Goal: Check status: Check status

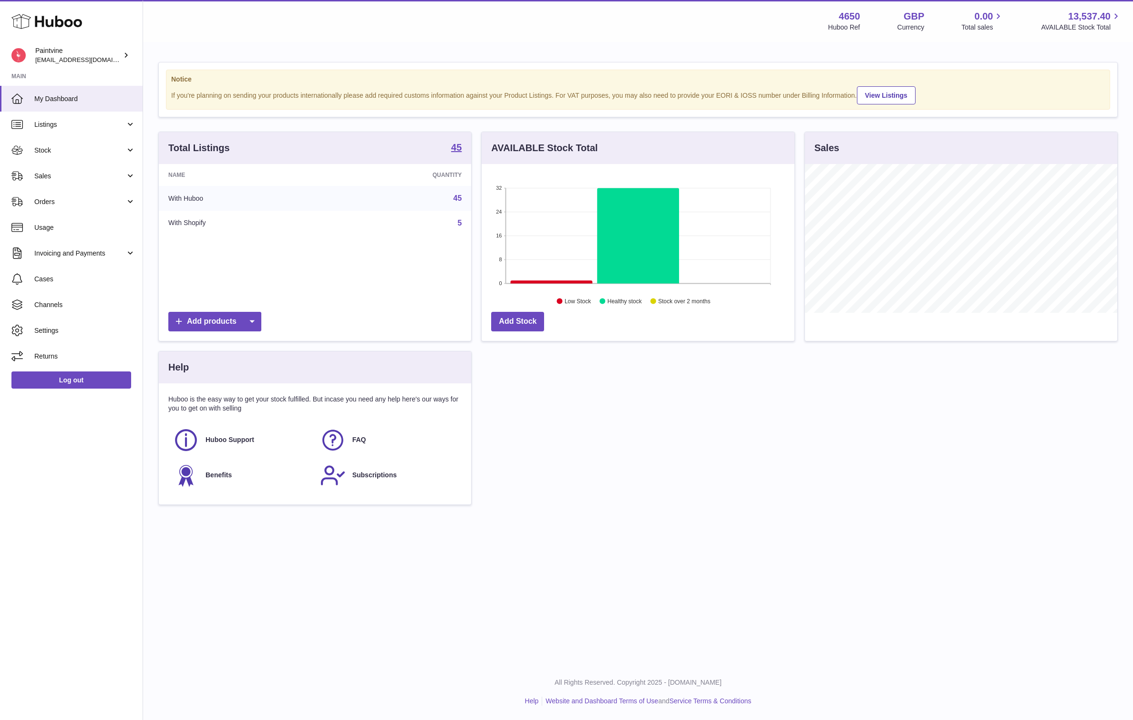
scroll to position [149, 313]
click at [54, 167] on link "Sales" at bounding box center [71, 176] width 143 height 26
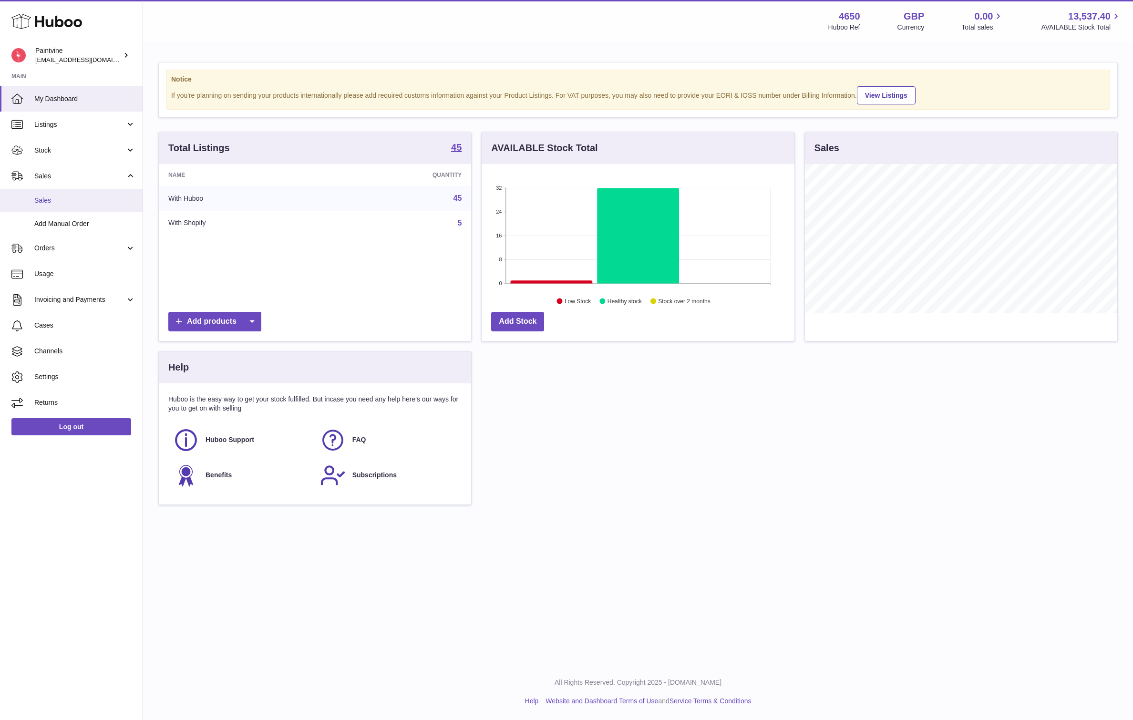
click at [59, 200] on span "Sales" at bounding box center [84, 200] width 101 height 9
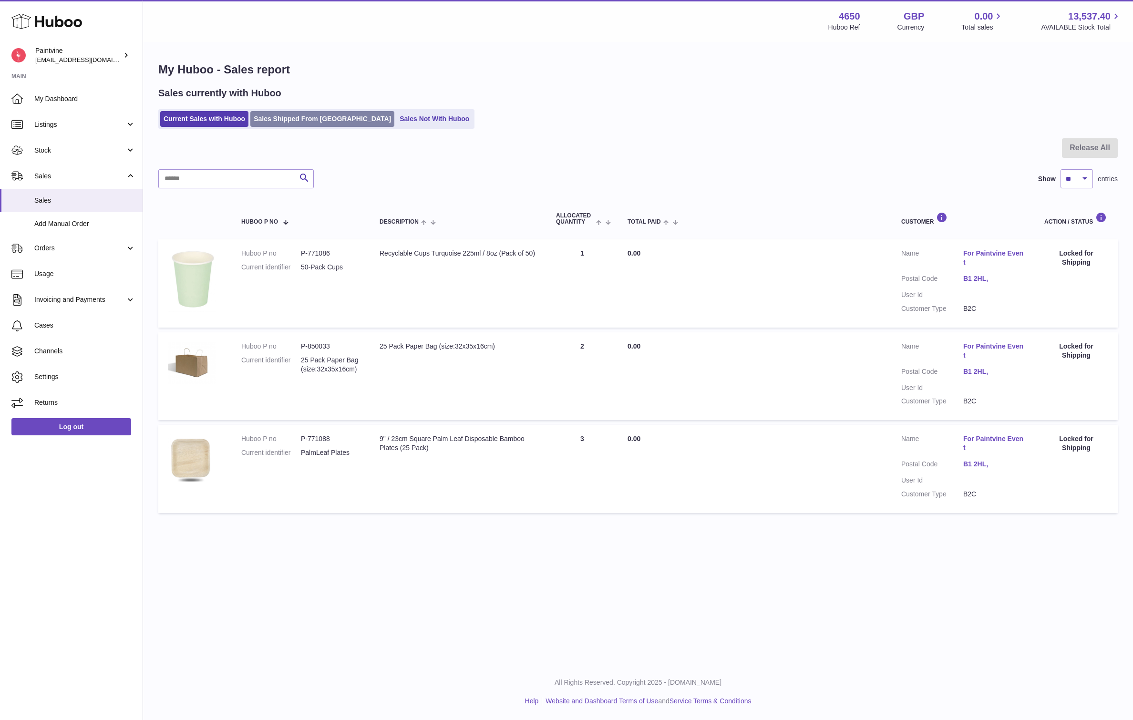
click at [293, 121] on link "Sales Shipped From Huboo" at bounding box center [322, 119] width 144 height 16
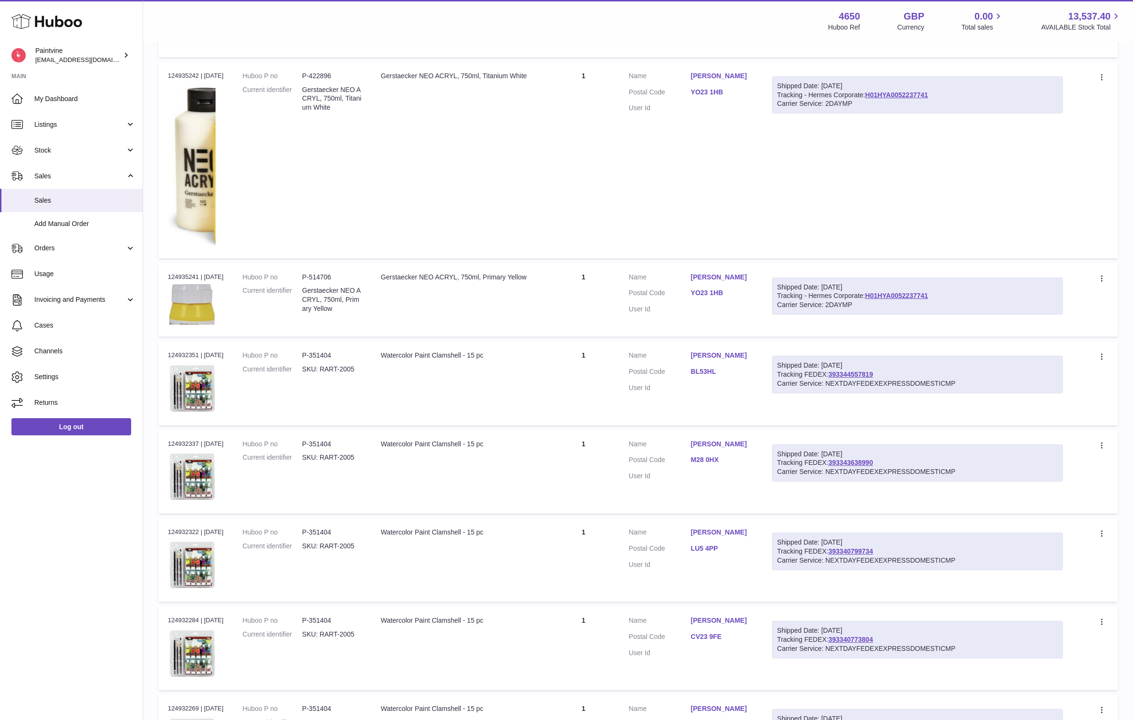
scroll to position [601, 0]
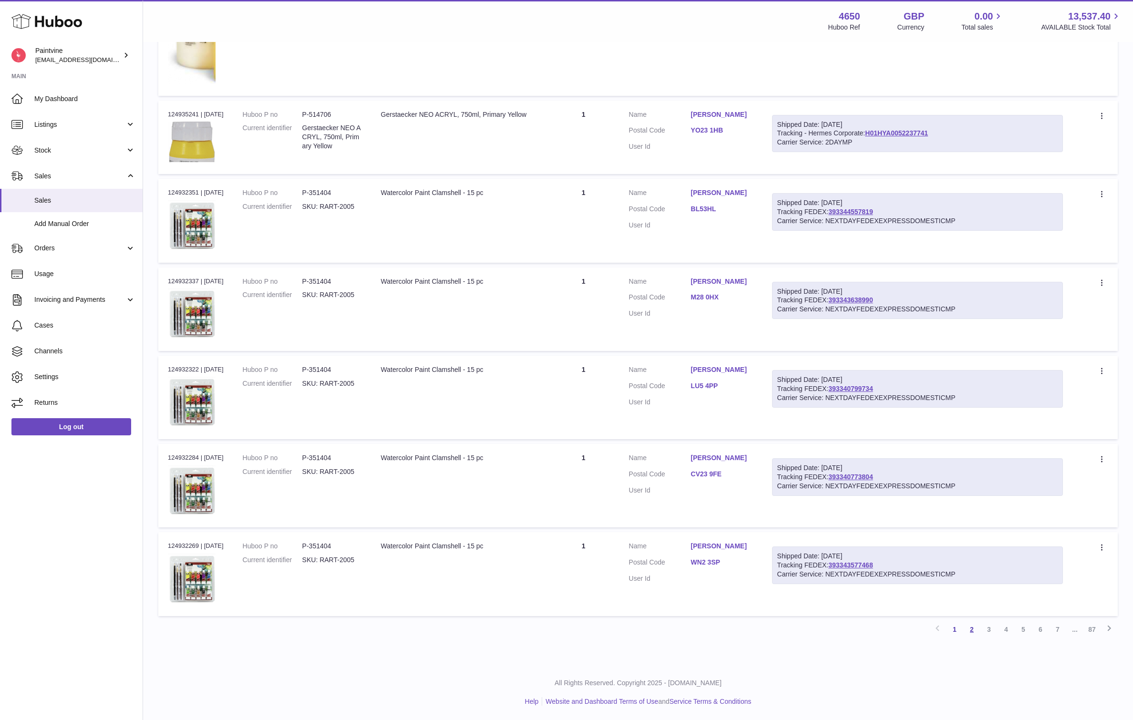
click at [971, 630] on link "2" at bounding box center [971, 629] width 17 height 17
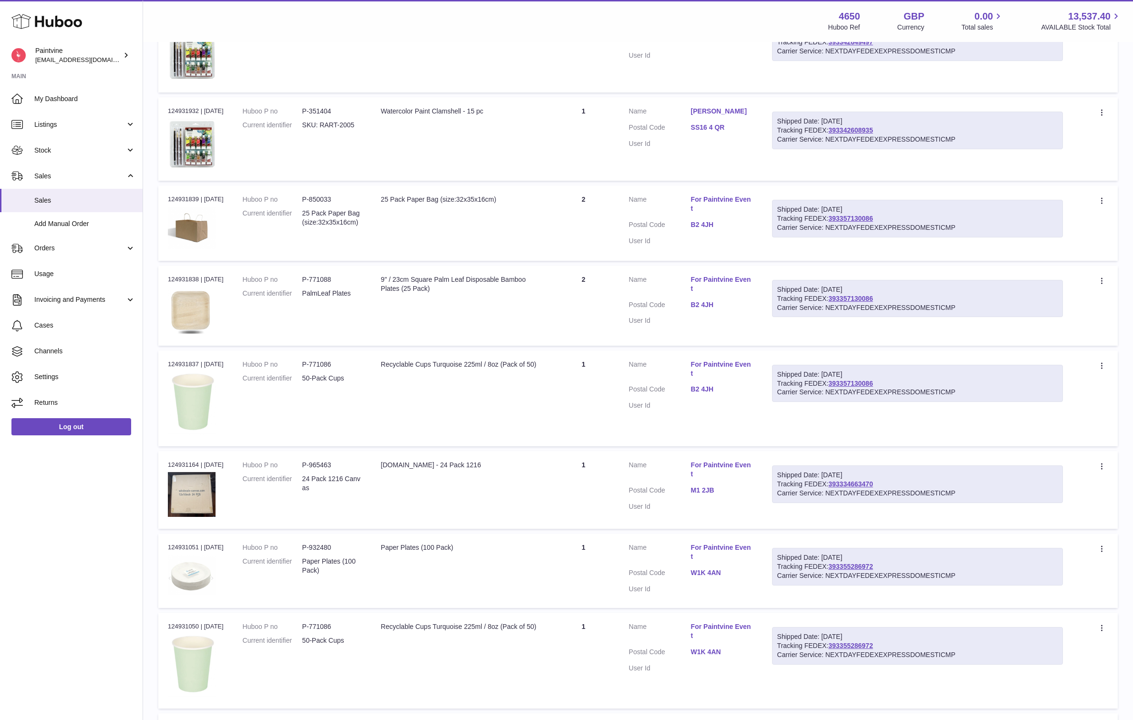
scroll to position [306, 0]
click at [713, 276] on link "For Paintvine Event" at bounding box center [722, 283] width 62 height 18
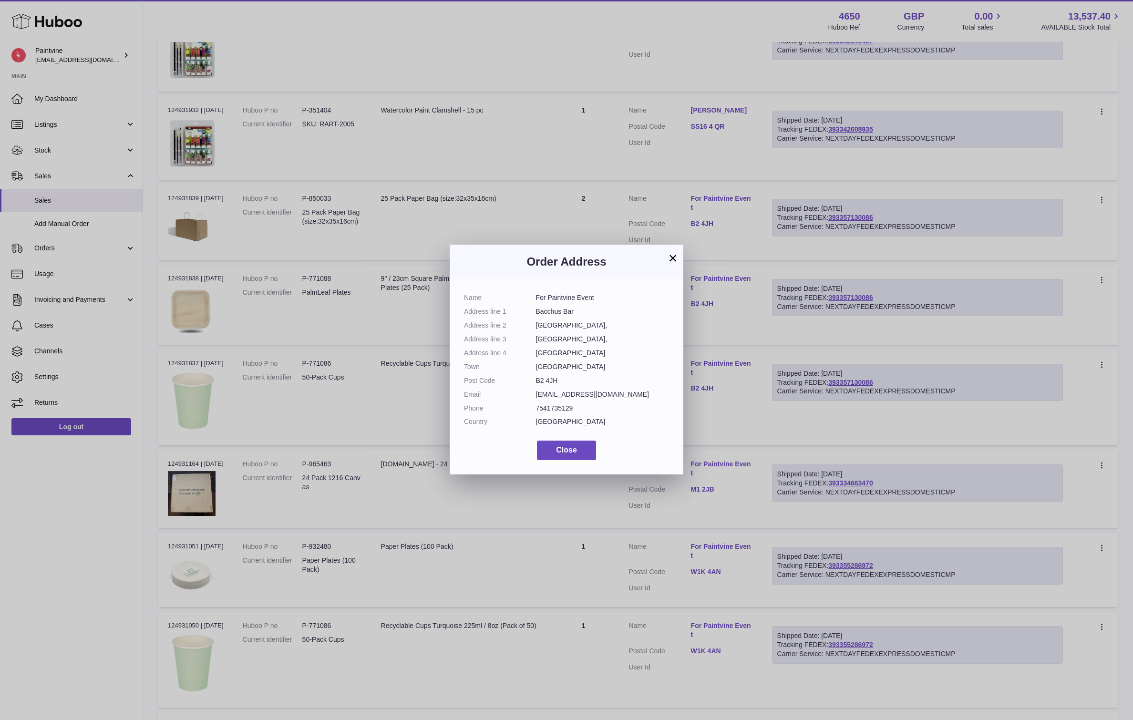
click at [536, 187] on div "× Order Address Name For Paintvine Event Address line 1 Bacchus Bar Address lin…" at bounding box center [566, 360] width 1133 height 720
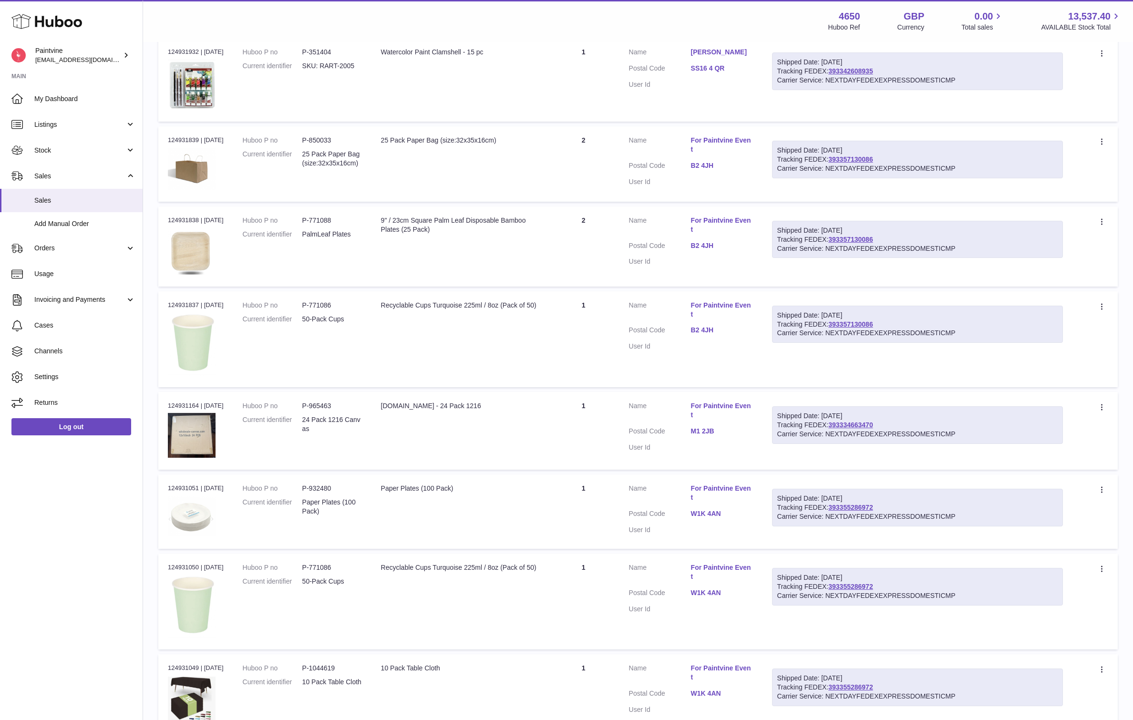
scroll to position [488, 0]
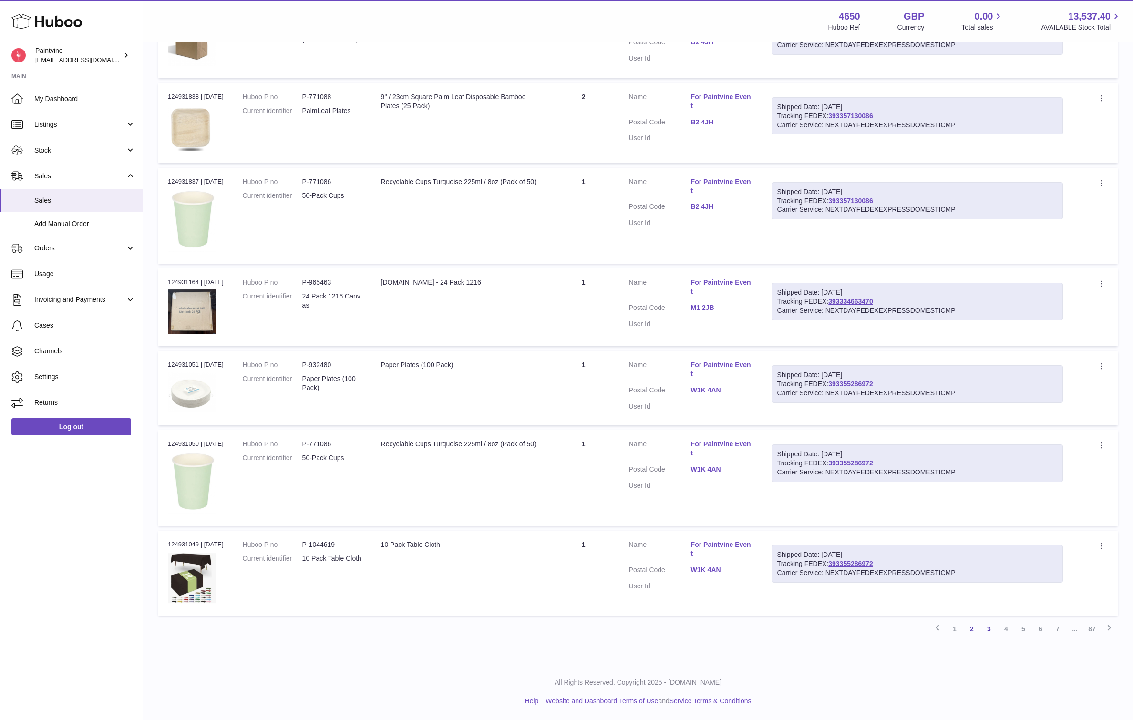
click at [989, 633] on link "3" at bounding box center [988, 628] width 17 height 17
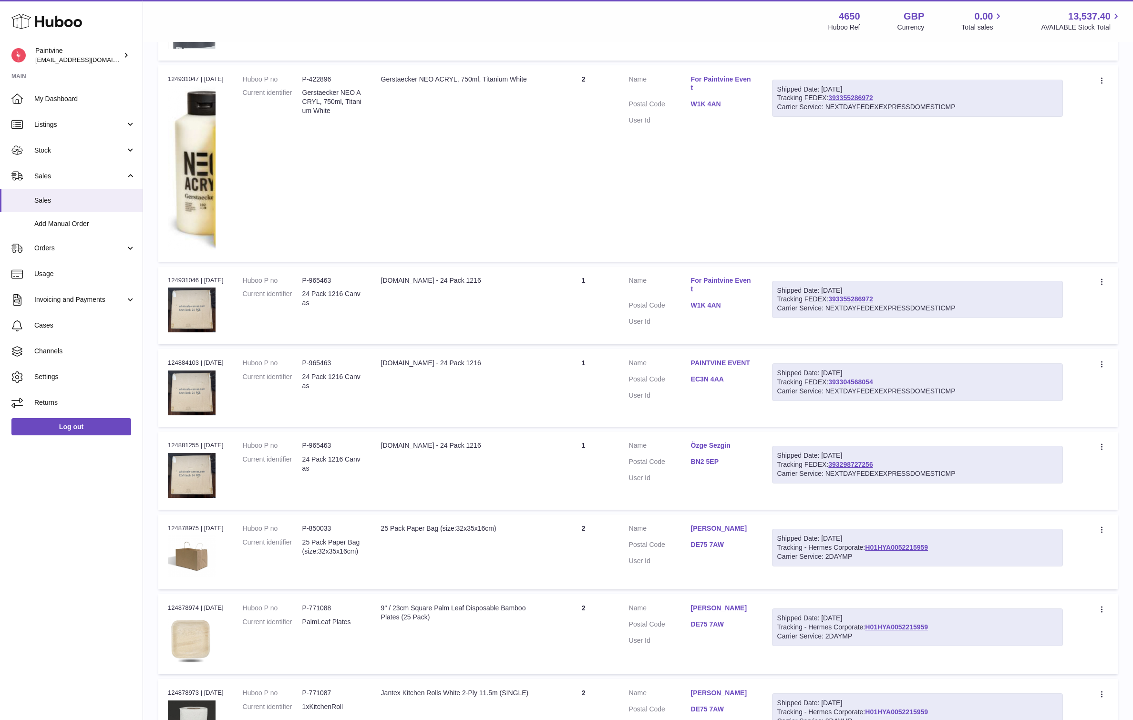
scroll to position [245, 0]
click at [863, 463] on link "393298727256" at bounding box center [850, 463] width 44 height 8
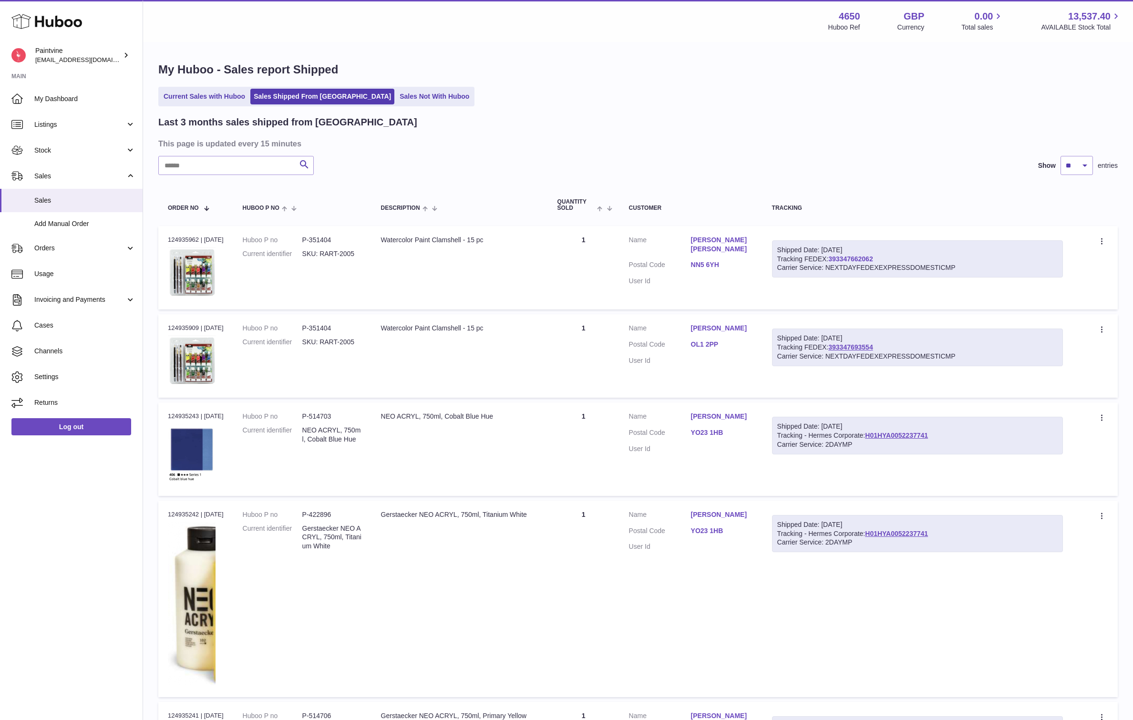
click at [859, 257] on link "393347662062" at bounding box center [850, 259] width 44 height 8
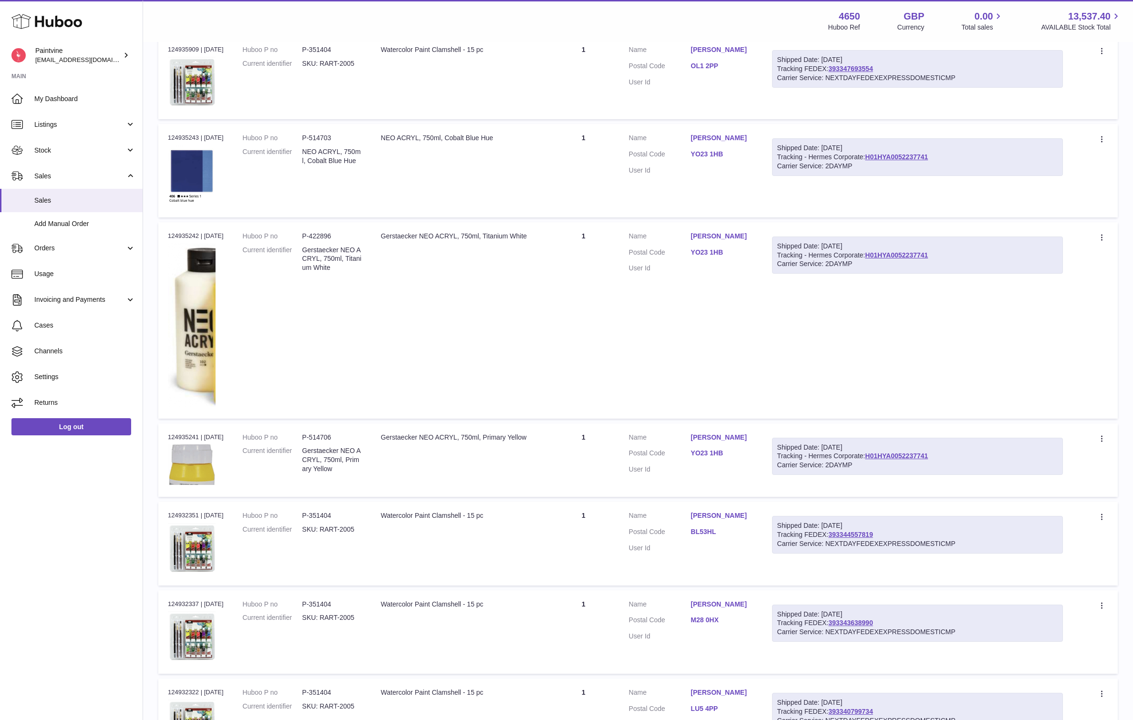
scroll to position [601, 0]
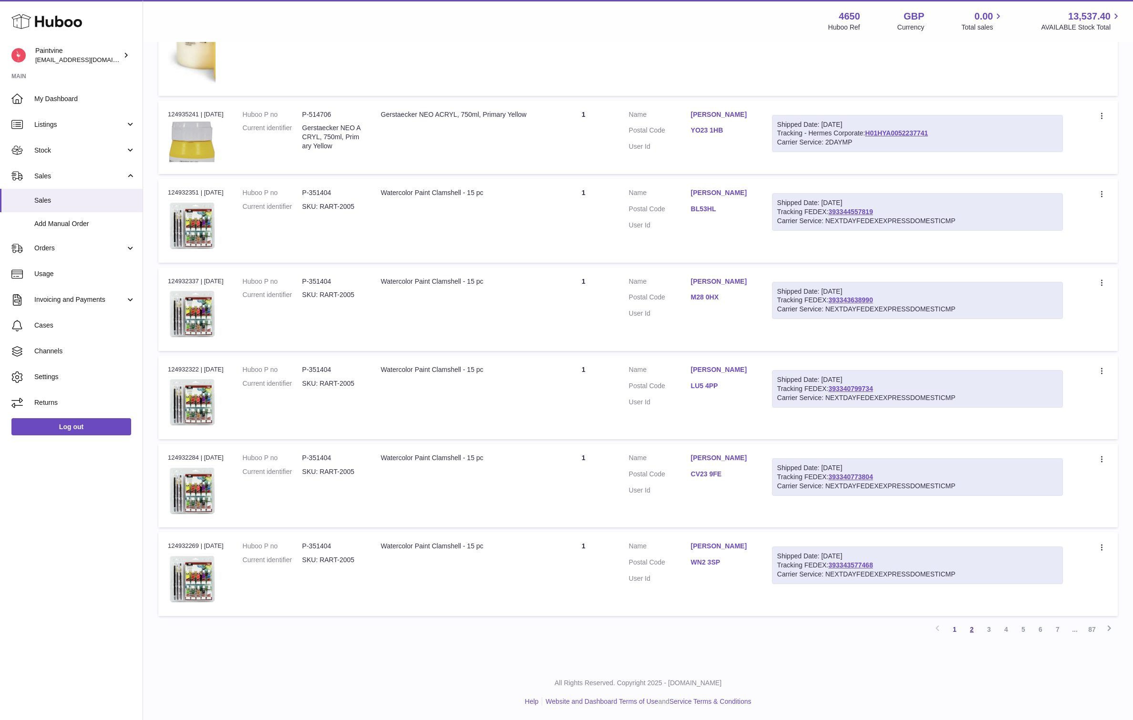
click at [973, 629] on link "2" at bounding box center [971, 629] width 17 height 17
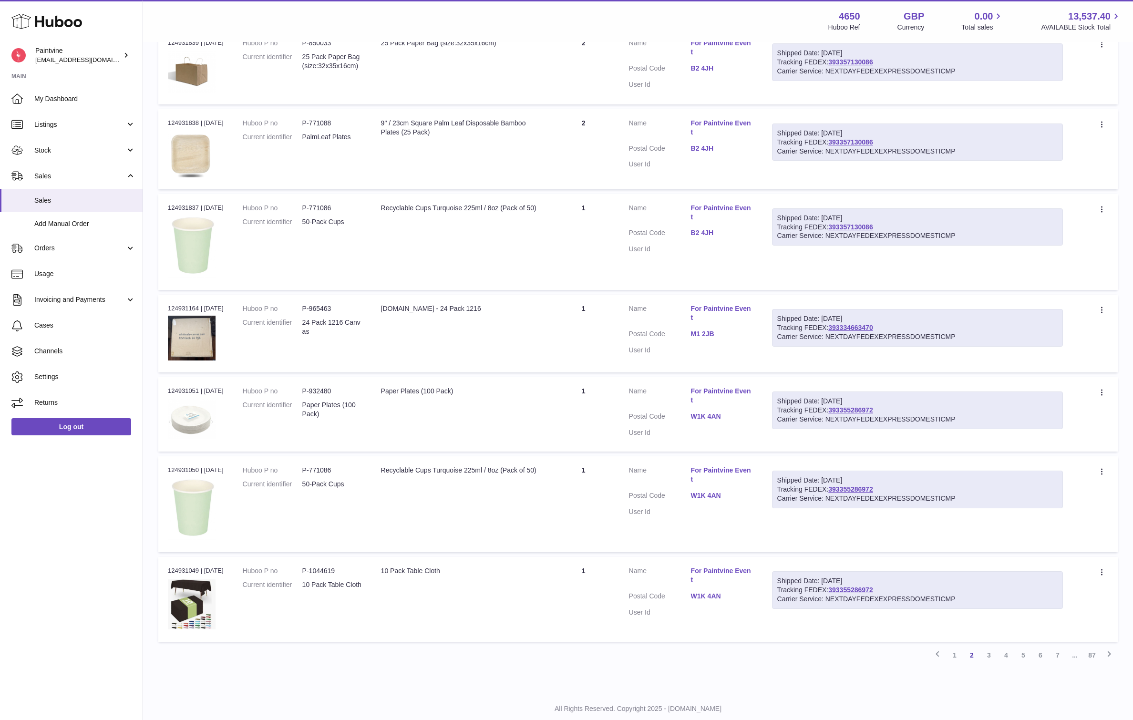
scroll to position [488, 0]
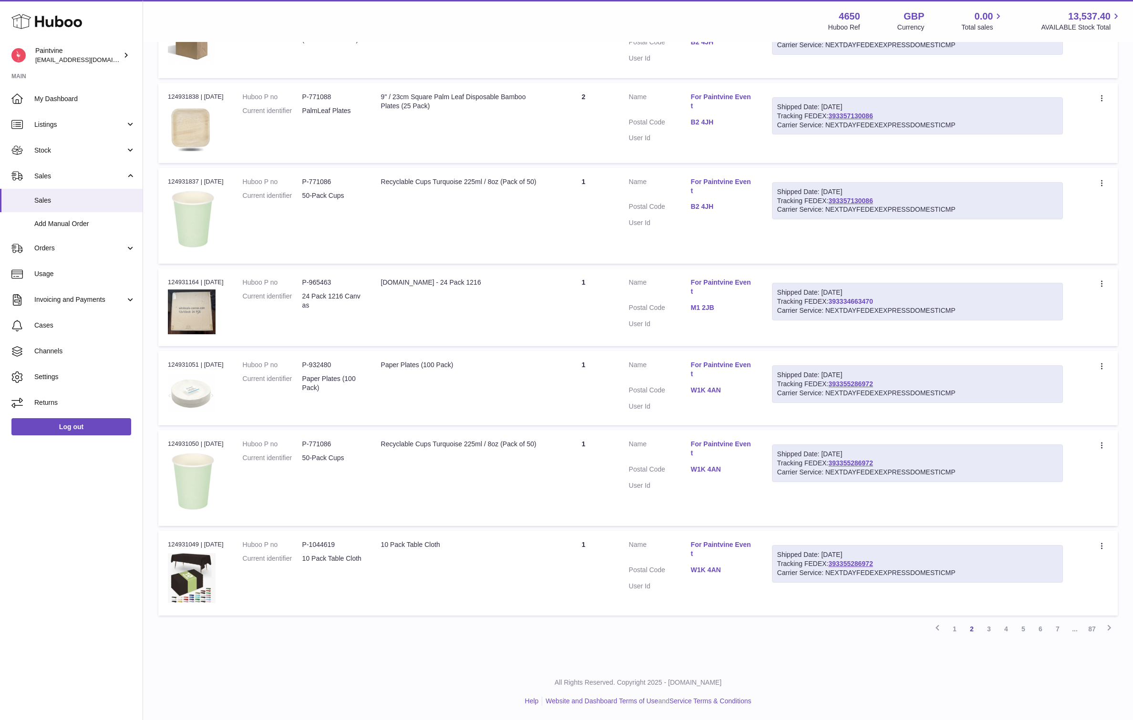
click at [837, 300] on link "393334663470" at bounding box center [850, 302] width 44 height 8
click at [987, 630] on link "3" at bounding box center [988, 628] width 17 height 17
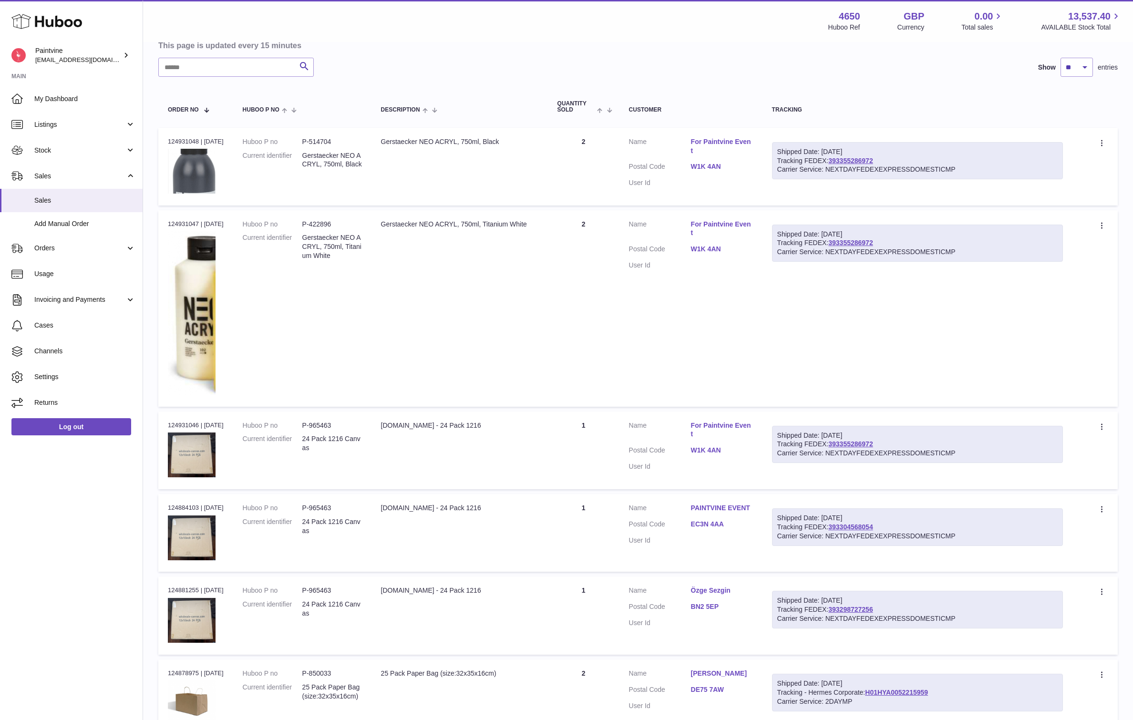
scroll to position [99, 0]
click at [850, 439] on link "393355286972" at bounding box center [850, 443] width 44 height 8
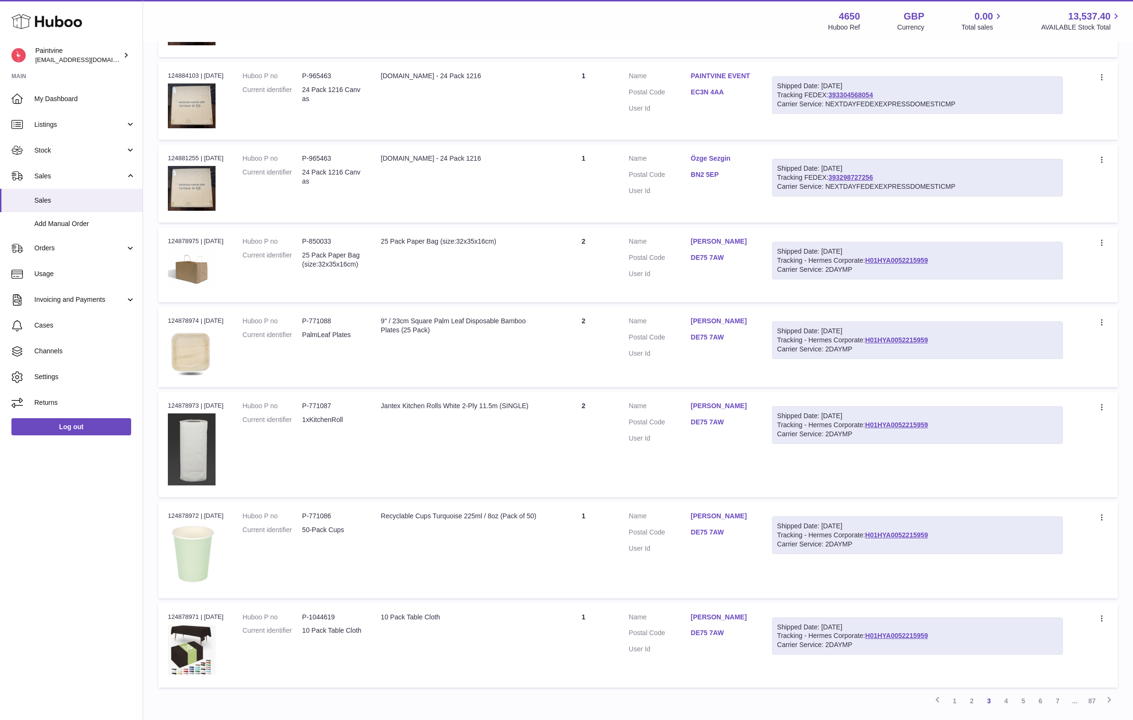
scroll to position [602, 0]
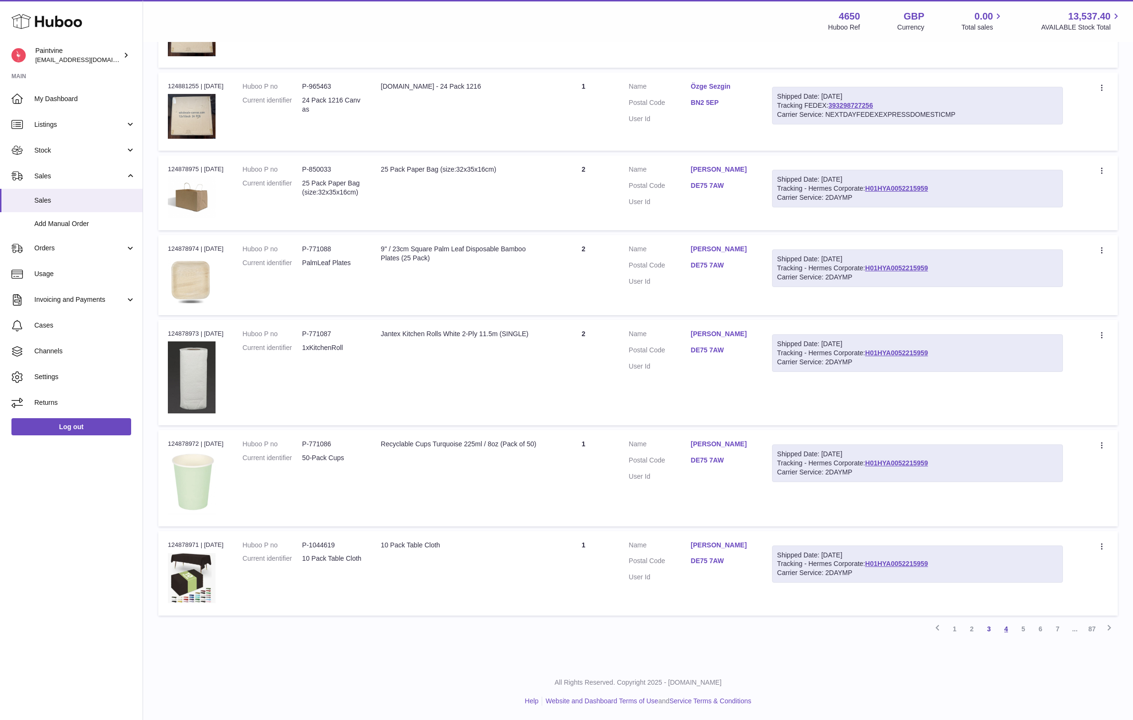
click at [1002, 628] on link "4" at bounding box center [1006, 628] width 17 height 17
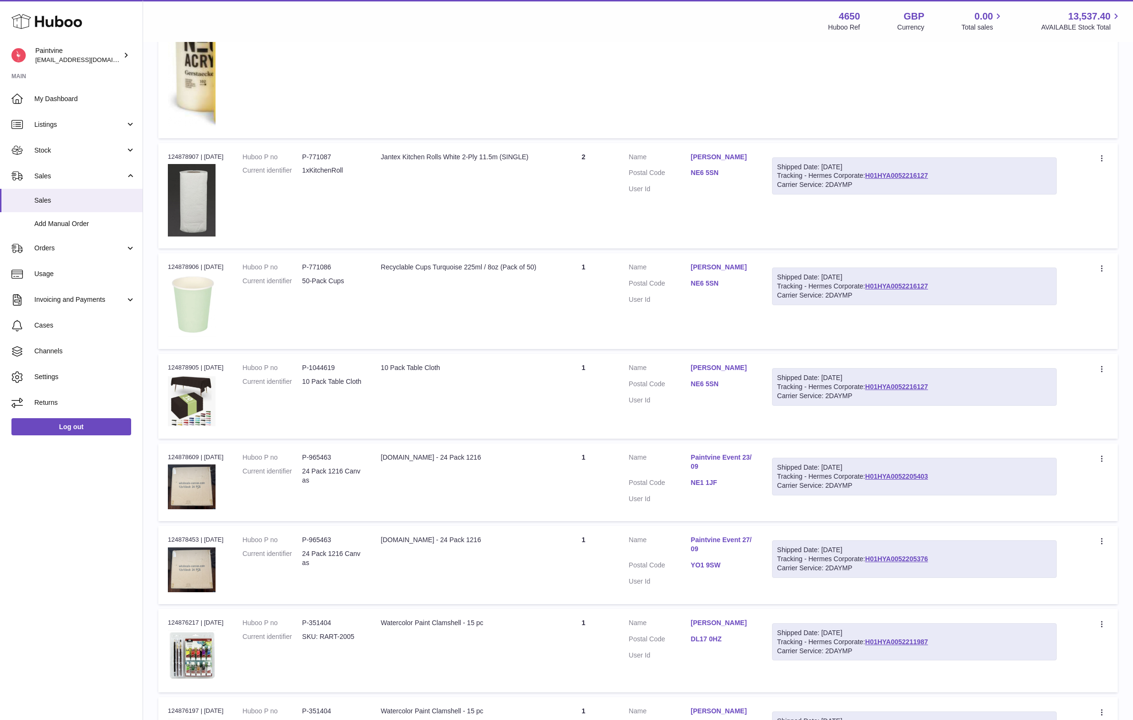
scroll to position [312, 0]
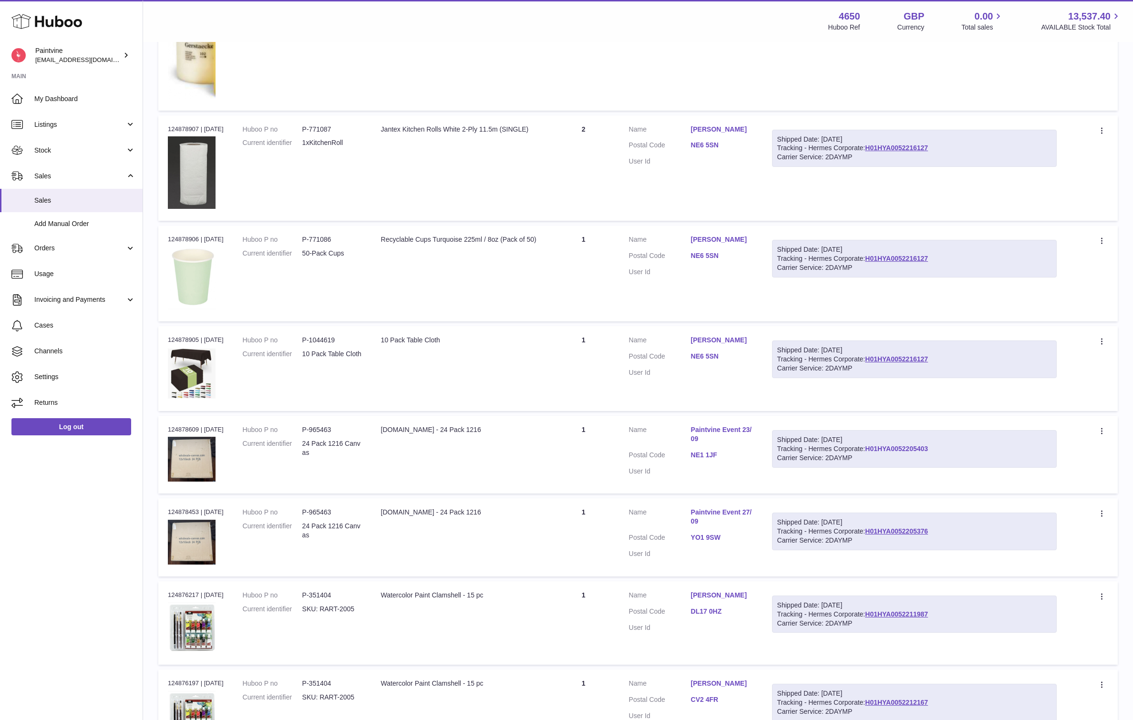
click at [908, 449] on link "H01HYA0052205403" at bounding box center [896, 449] width 63 height 8
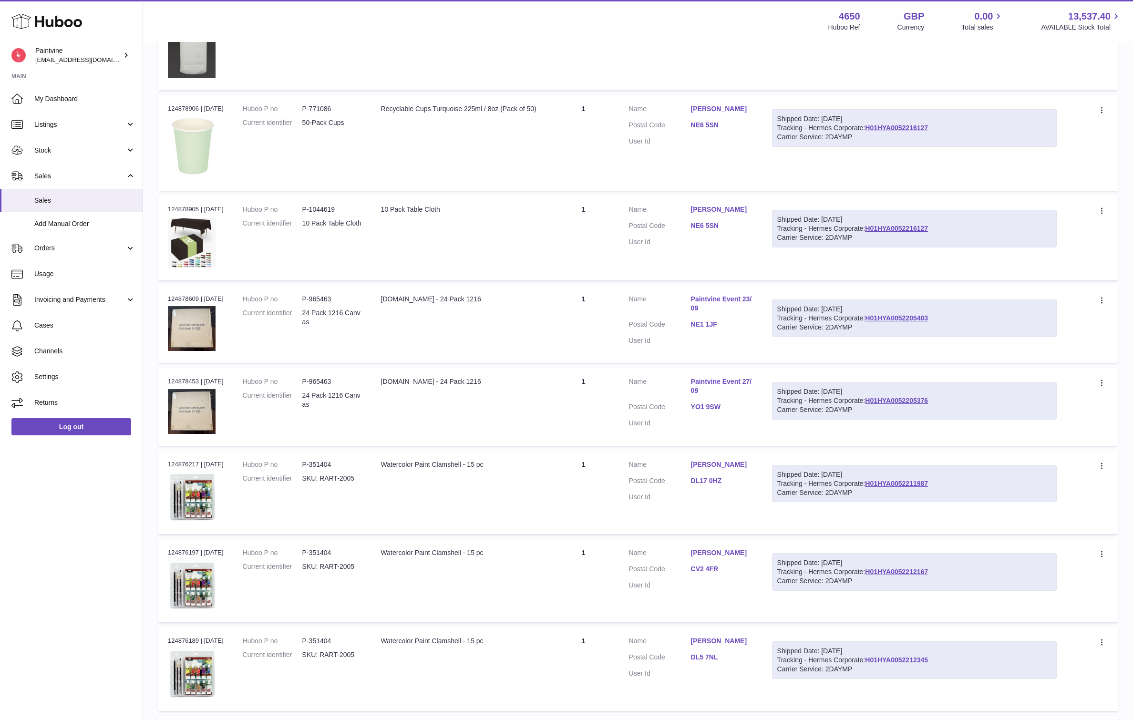
scroll to position [445, 0]
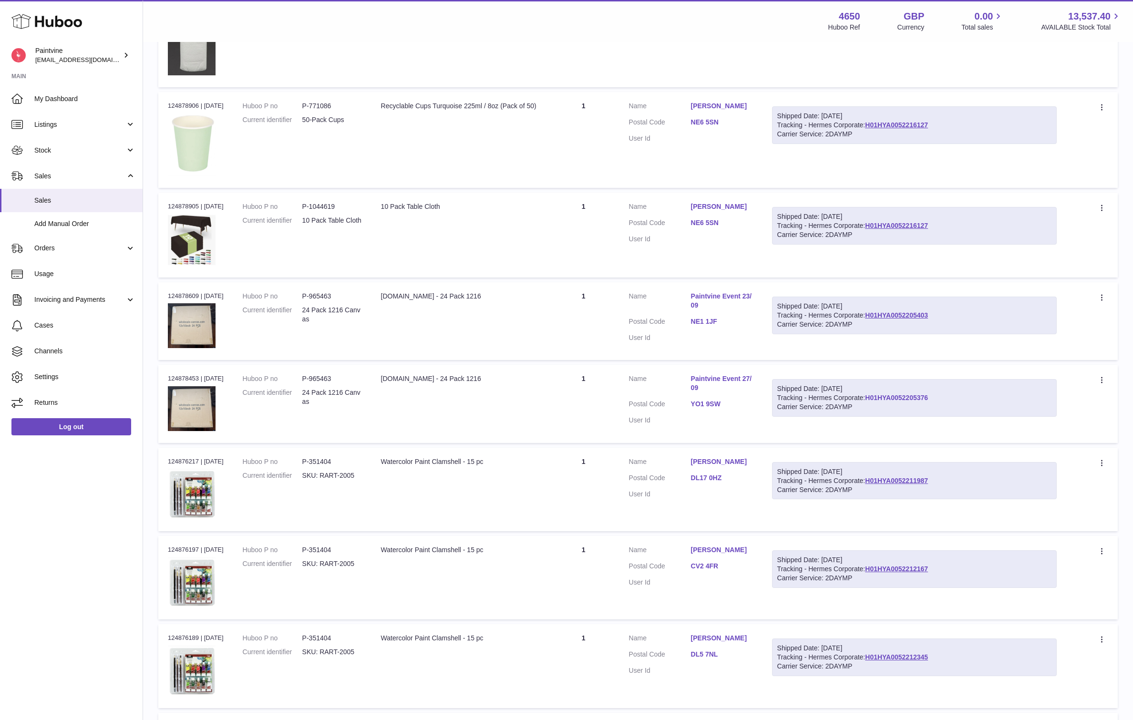
click at [898, 399] on link "H01HYA0052205376" at bounding box center [896, 398] width 63 height 8
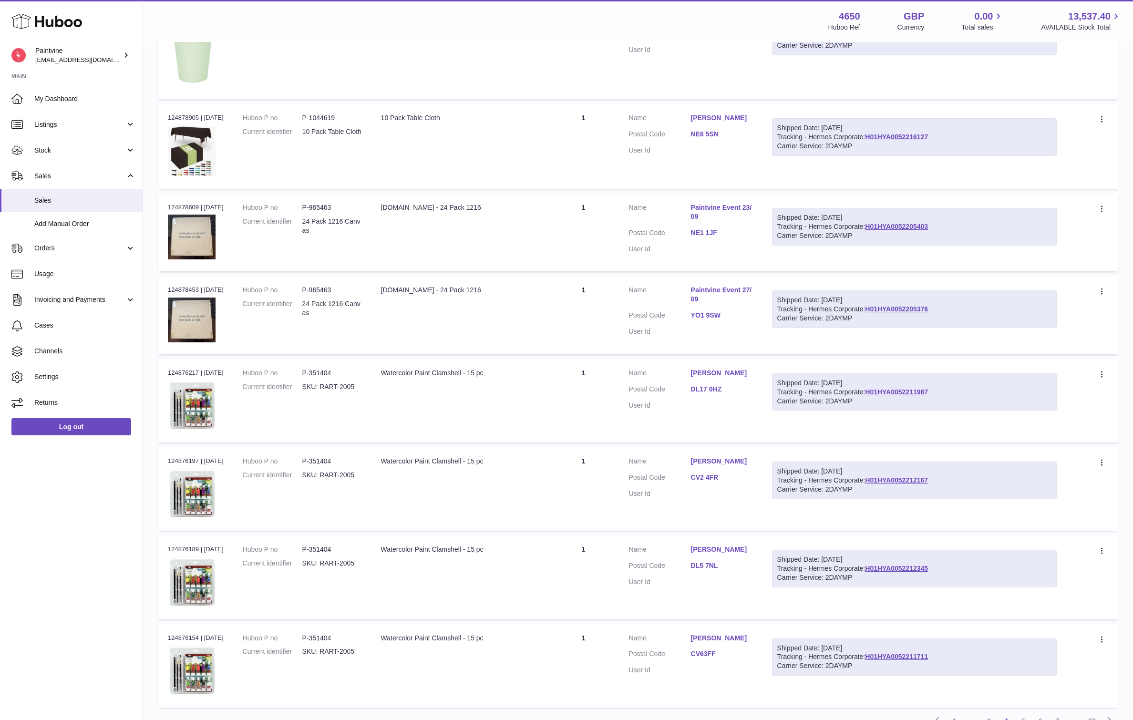
scroll to position [626, 0]
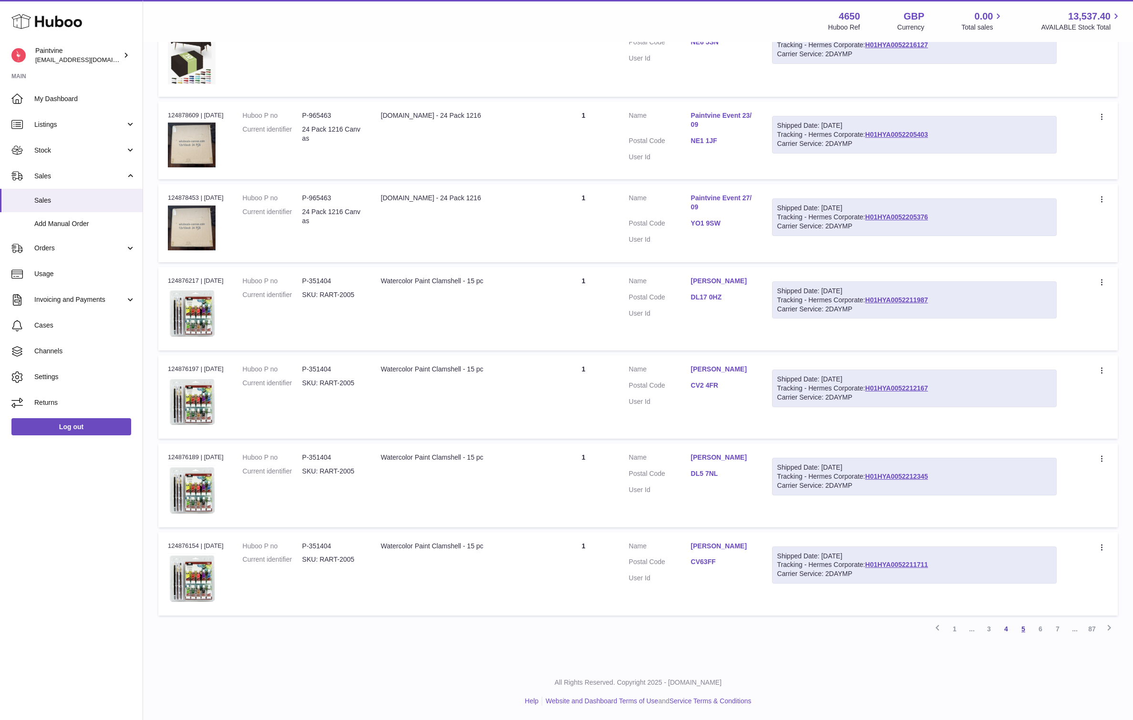
click at [1023, 632] on link "5" at bounding box center [1023, 628] width 17 height 17
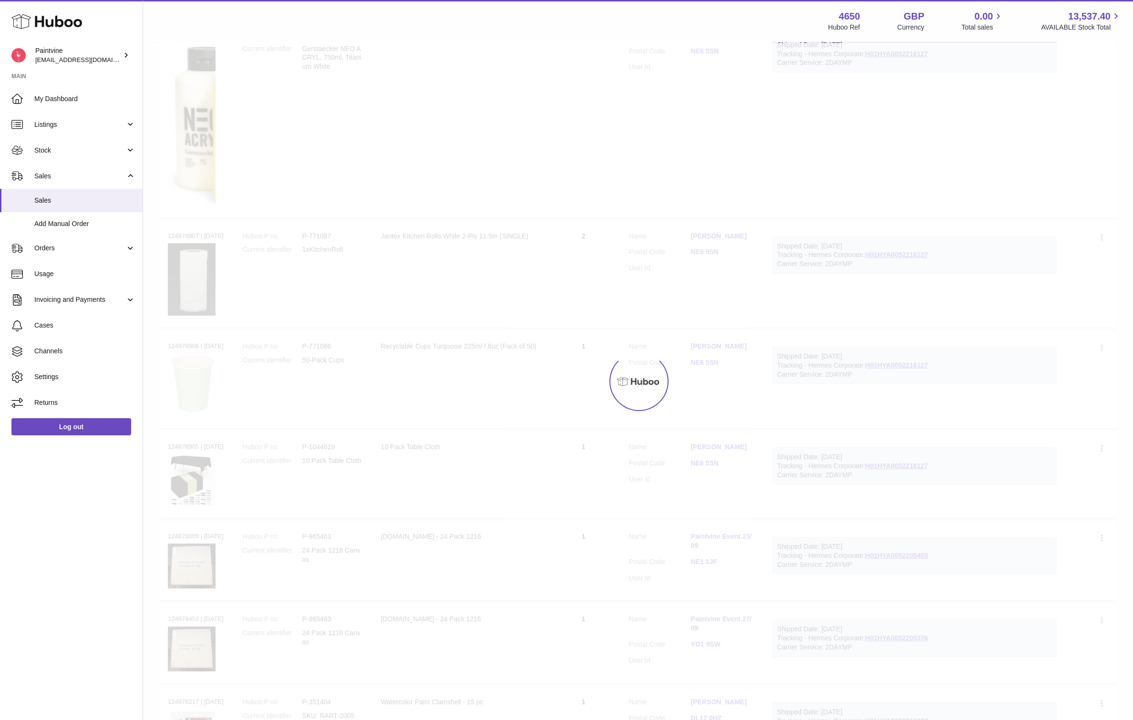
scroll to position [43, 0]
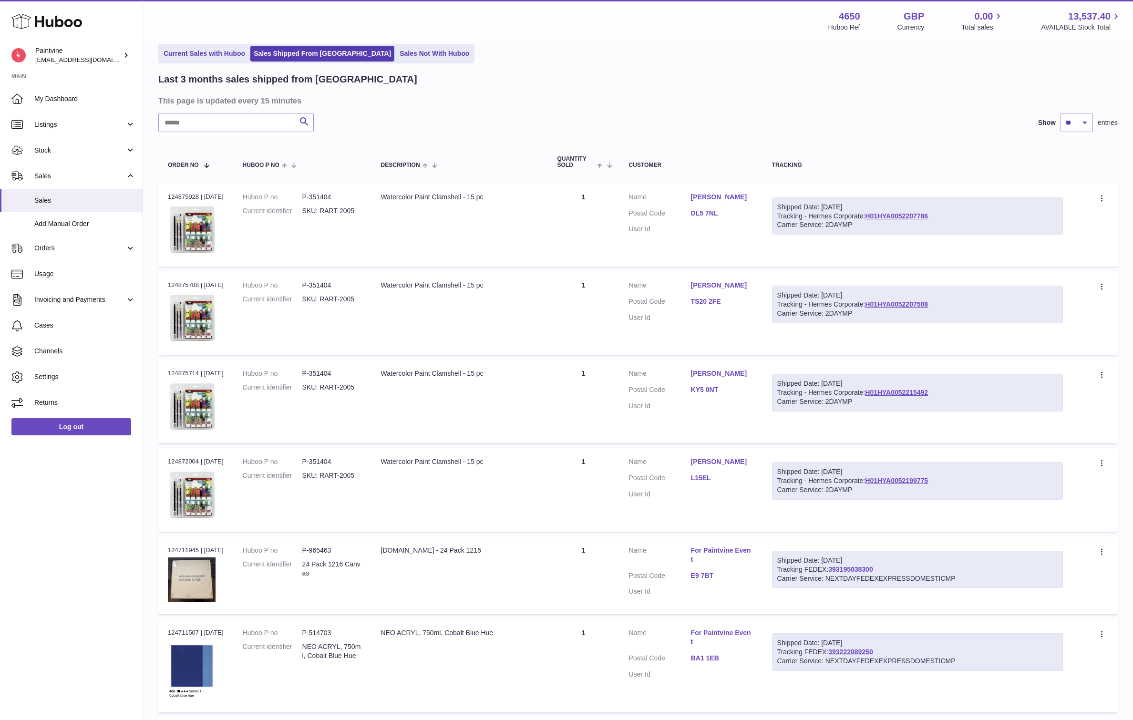
click at [853, 569] on link "393195038300" at bounding box center [850, 570] width 44 height 8
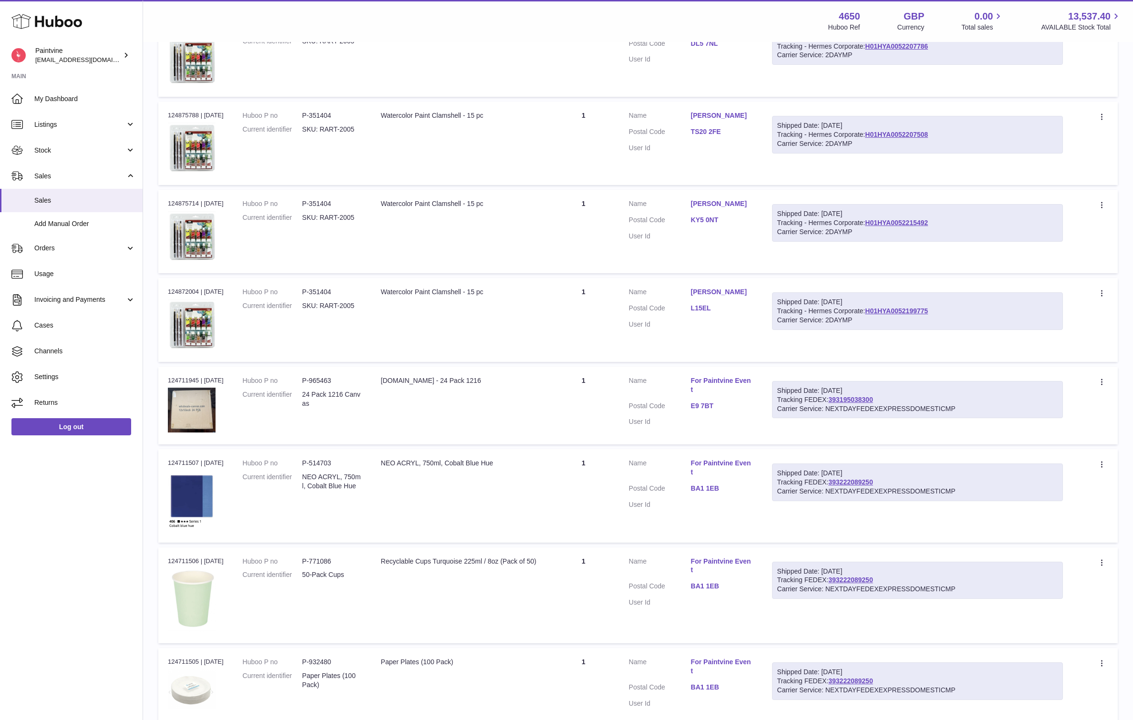
scroll to position [512, 0]
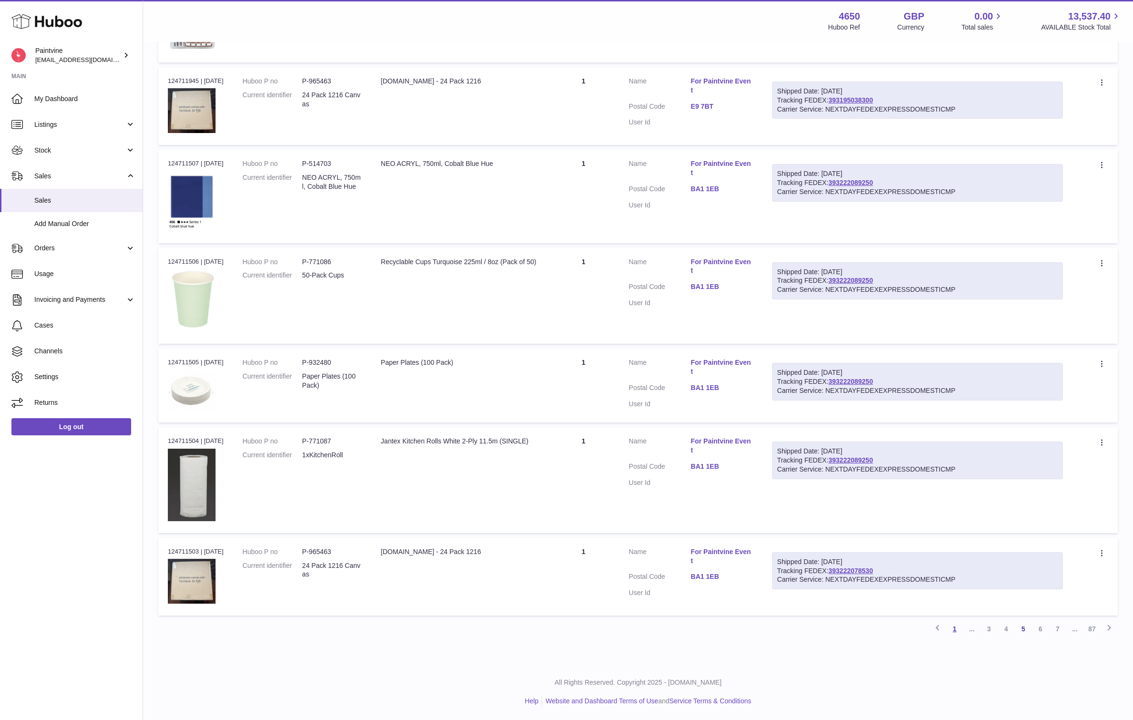
click at [956, 628] on link "1" at bounding box center [954, 628] width 17 height 17
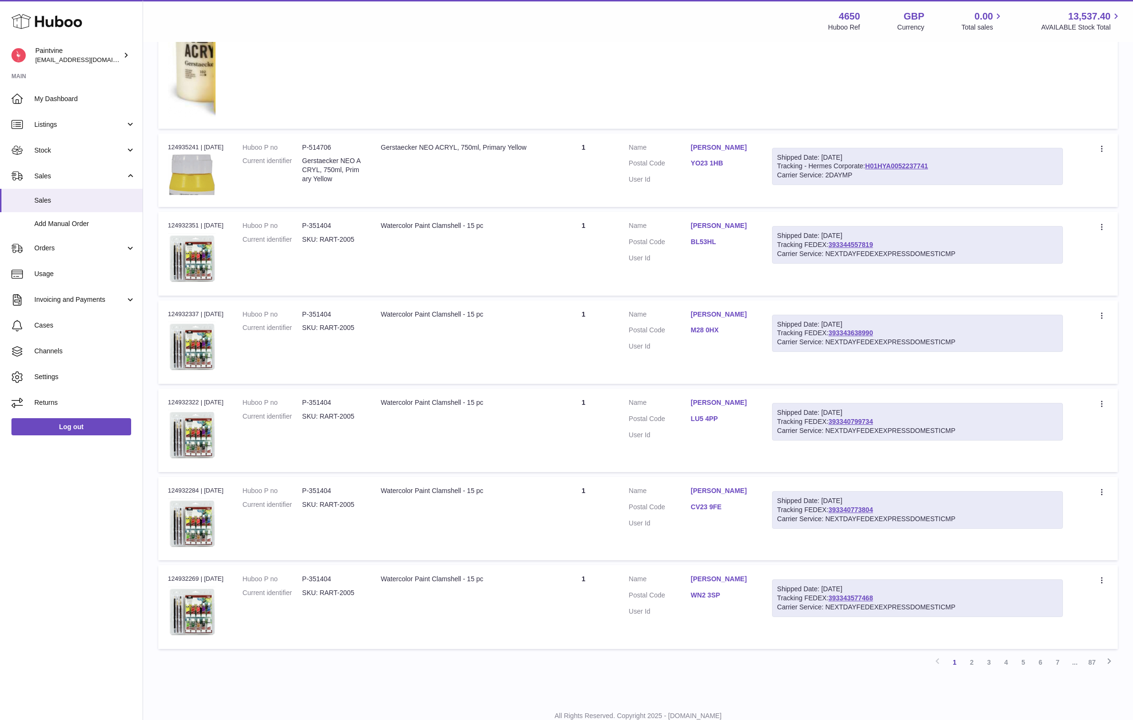
scroll to position [601, 0]
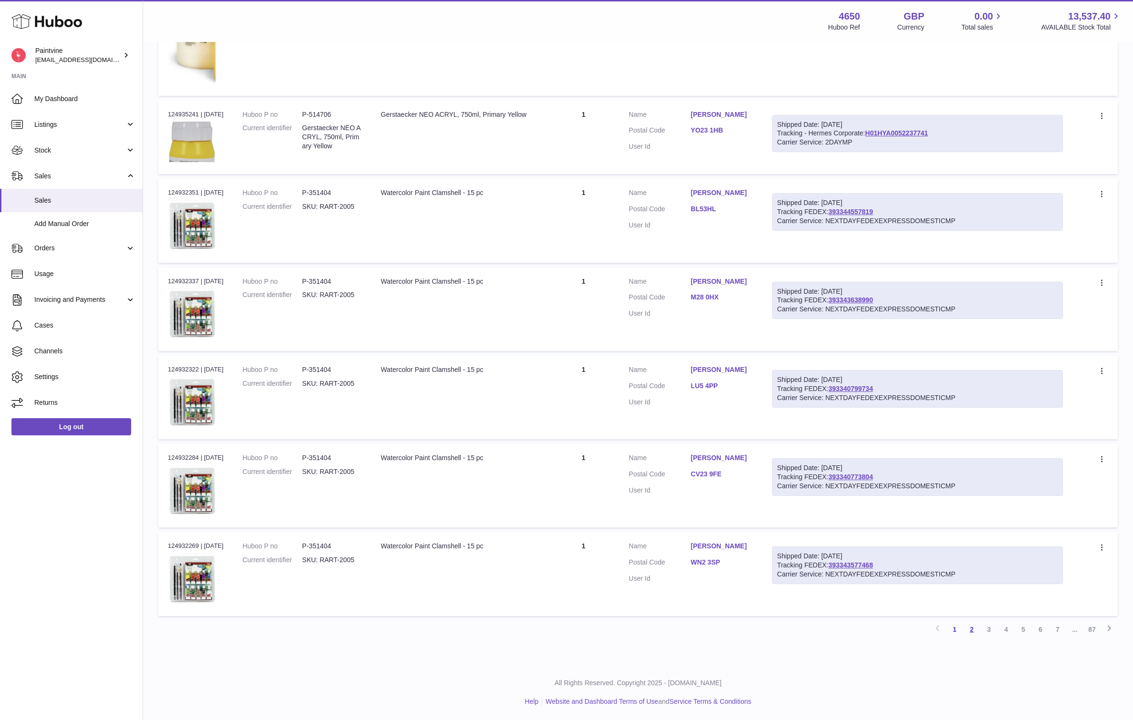
click at [971, 631] on link "2" at bounding box center [971, 629] width 17 height 17
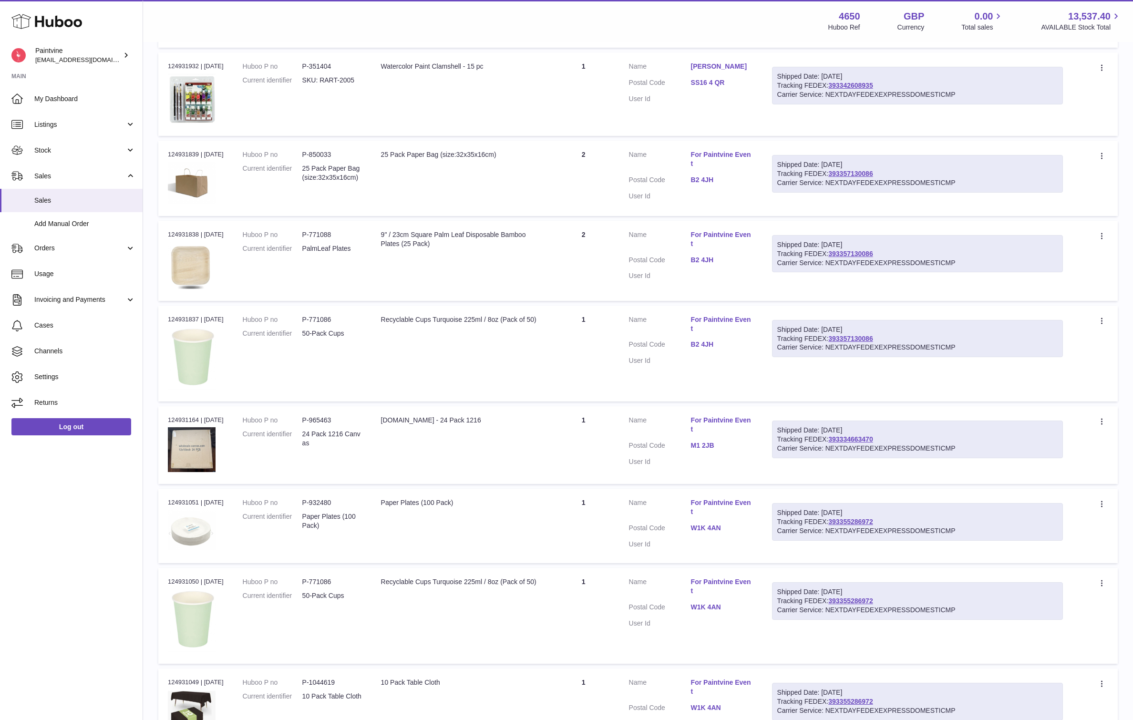
scroll to position [488, 0]
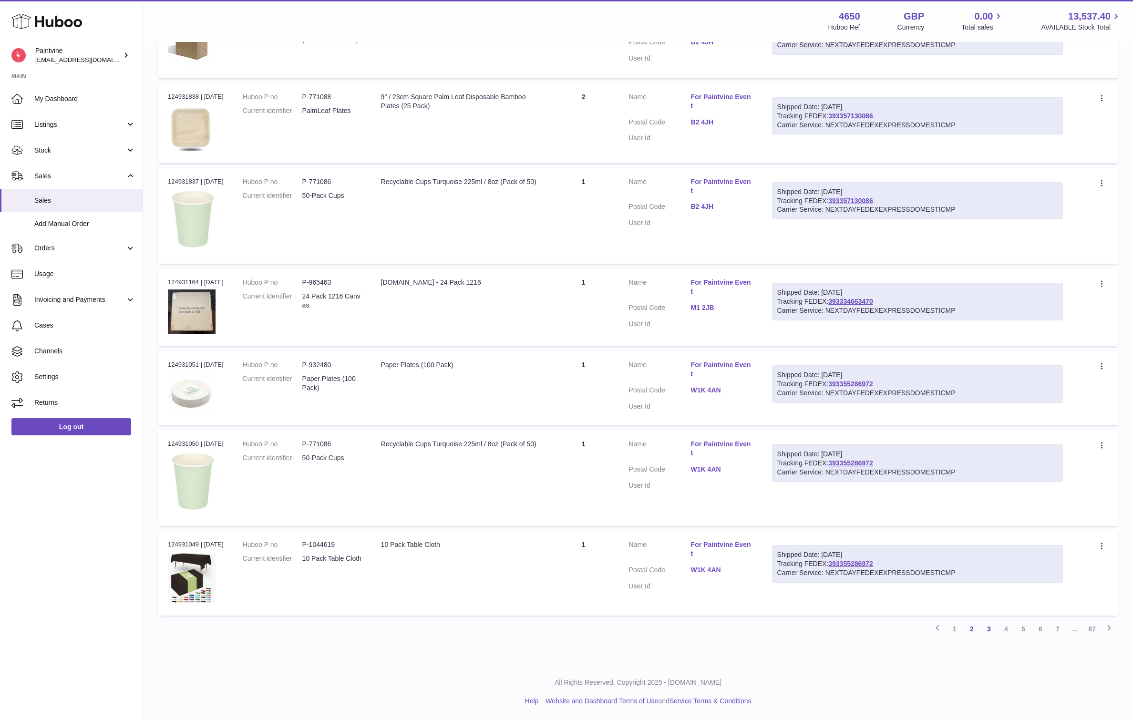
click at [987, 628] on link "3" at bounding box center [988, 628] width 17 height 17
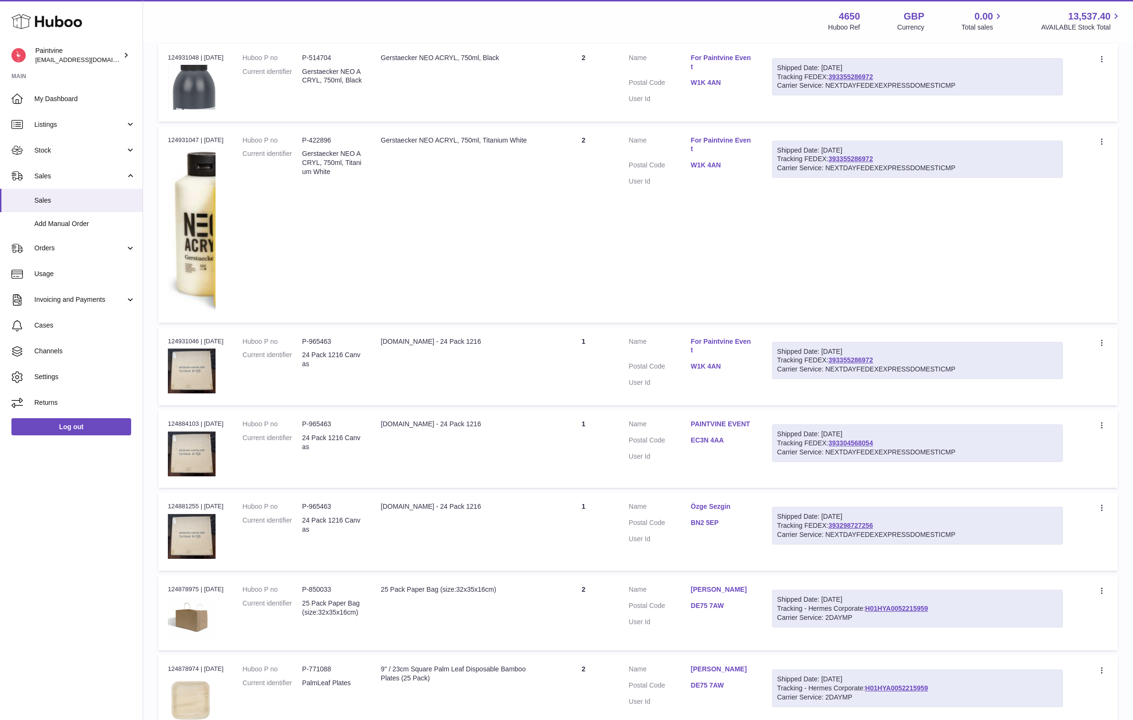
scroll to position [178, 0]
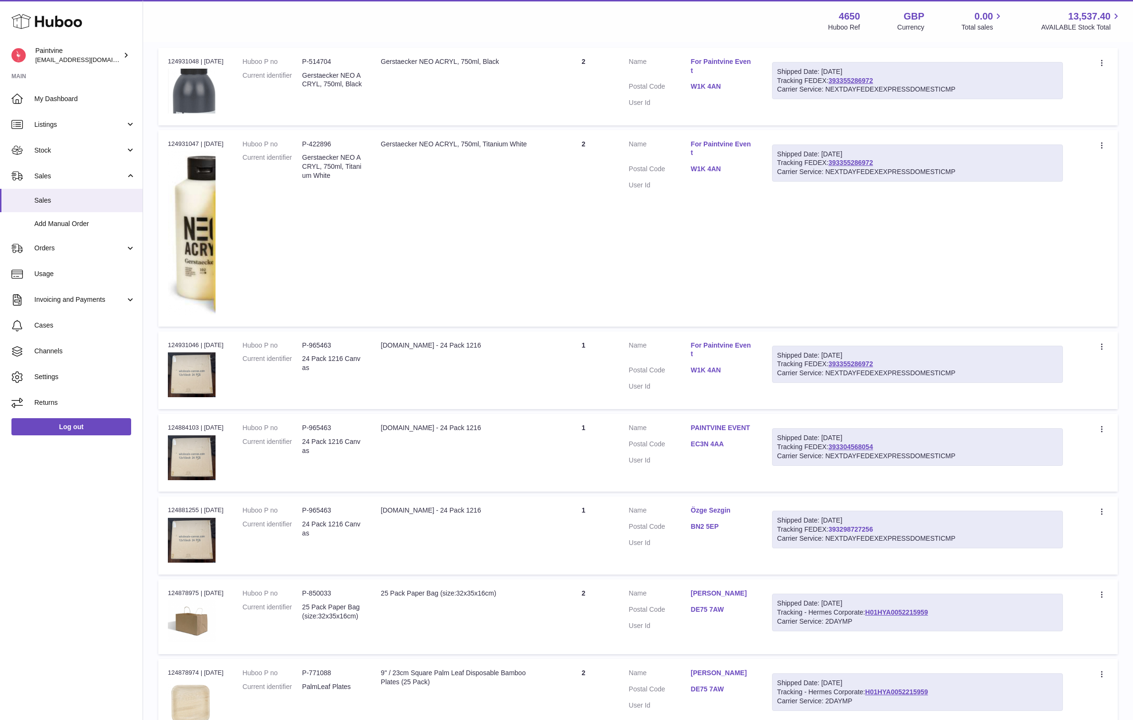
click at [865, 532] on link "393298727256" at bounding box center [850, 529] width 44 height 8
click at [860, 529] on link "393298727256" at bounding box center [850, 529] width 44 height 8
click at [854, 449] on link "393304568054" at bounding box center [850, 447] width 44 height 8
